Goal: Task Accomplishment & Management: Use online tool/utility

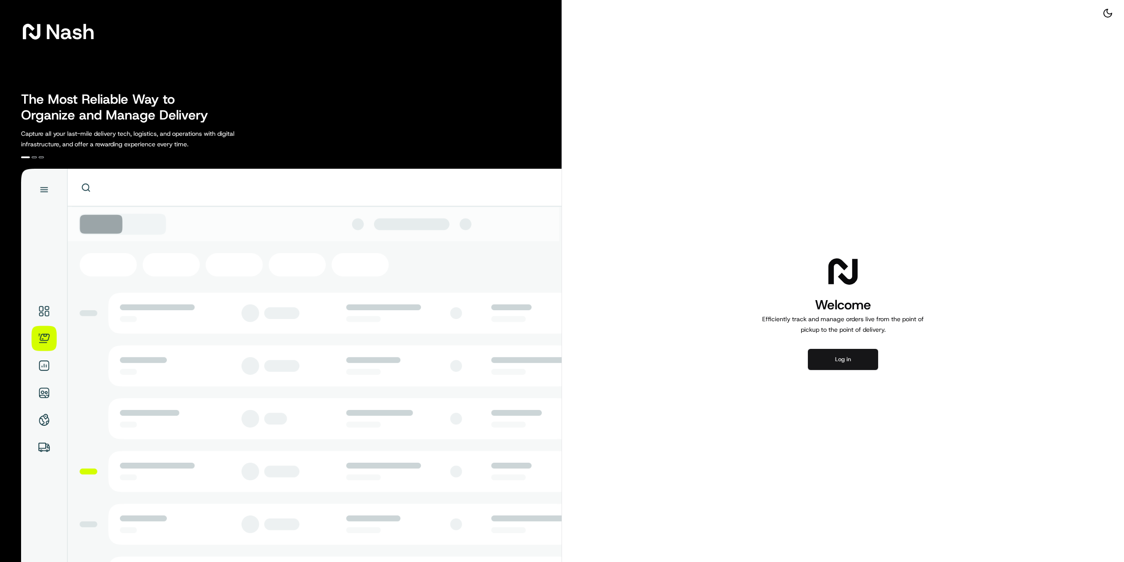
click at [839, 359] on button "Log in" at bounding box center [843, 359] width 70 height 21
